Goal: Communication & Community: Answer question/provide support

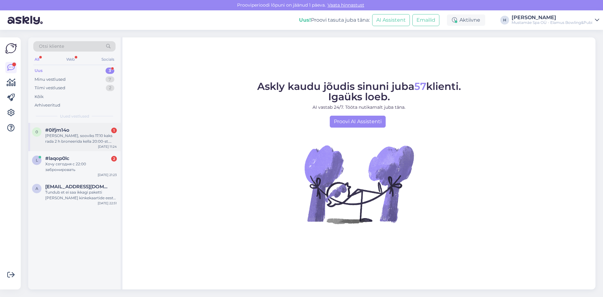
click at [74, 131] on div "#0ifjm14o 1" at bounding box center [81, 130] width 72 height 6
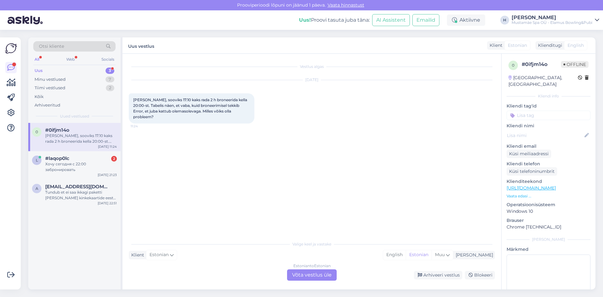
click at [315, 274] on div "Estonian to Estonian Võta vestlus üle" at bounding box center [312, 274] width 50 height 11
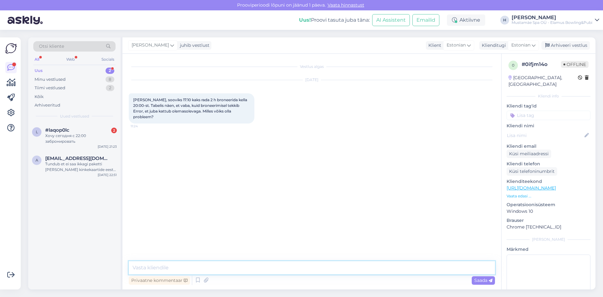
click at [201, 268] on textarea at bounding box center [312, 267] width 366 height 13
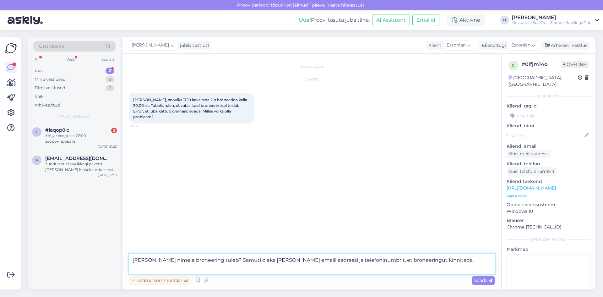
type textarea "[PERSON_NAME] nimele broneering tuleb? Samuti oleks [PERSON_NAME] emaili aadres…"
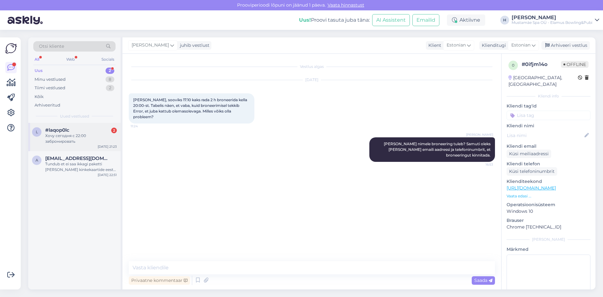
click at [71, 136] on div "Хочу сегодня с 22:00 забронировать" at bounding box center [81, 138] width 72 height 11
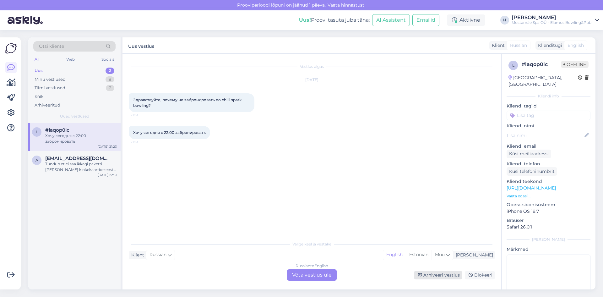
click at [436, 273] on div "Arhiveeri vestlus" at bounding box center [438, 275] width 48 height 8
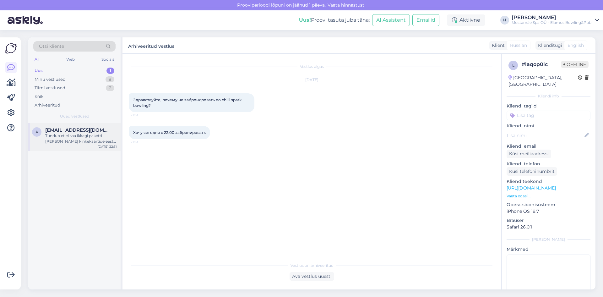
click at [80, 140] on div "Tundub et ei saa ikkagi paketti [PERSON_NAME] kinkekaartide eest kui toitlustus…" at bounding box center [81, 138] width 72 height 11
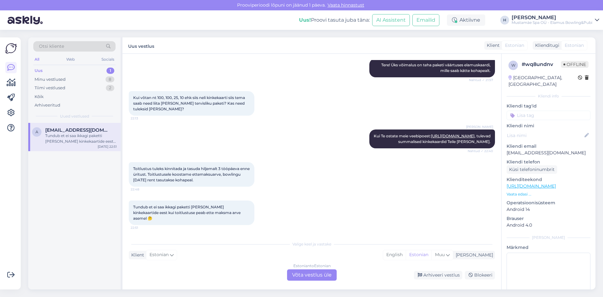
click at [58, 72] on div "Uus 1" at bounding box center [74, 70] width 82 height 9
